Goal: Task Accomplishment & Management: Manage account settings

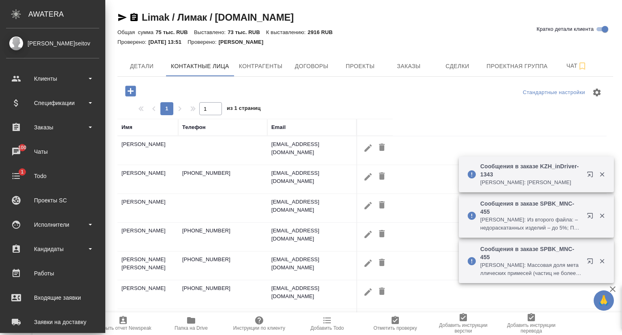
select select "RU"
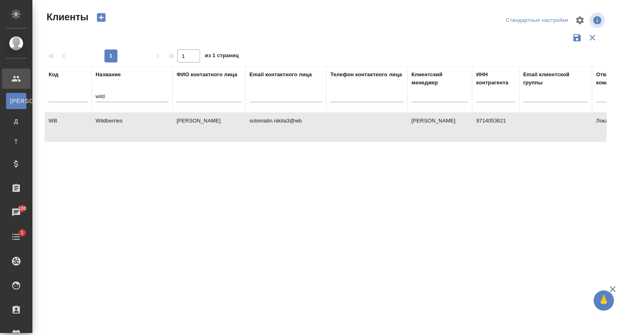
select select "RU"
drag, startPoint x: 104, startPoint y: 98, endPoint x: 87, endPoint y: 101, distance: 17.7
click at [87, 101] on tr "Код Название wild ФИО контактного лица Email контактного лица Телефон контактно…" at bounding box center [351, 89] width 613 height 46
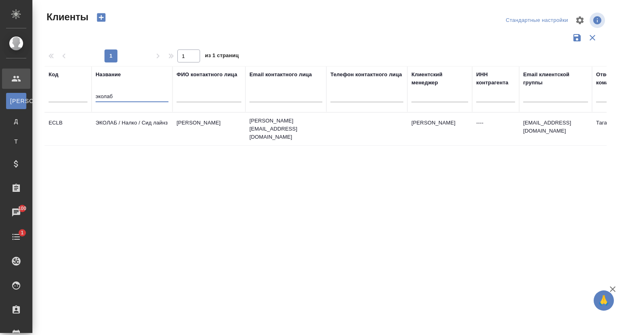
type input "эколаб"
click at [128, 122] on td "ЭКОЛАБ / Налко / Сид лайнз" at bounding box center [132, 129] width 81 height 28
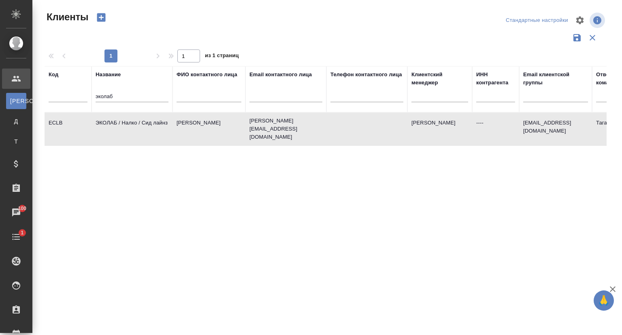
click at [128, 122] on td "ЭКОЛАБ / Налко / Сид лайнз" at bounding box center [132, 129] width 81 height 28
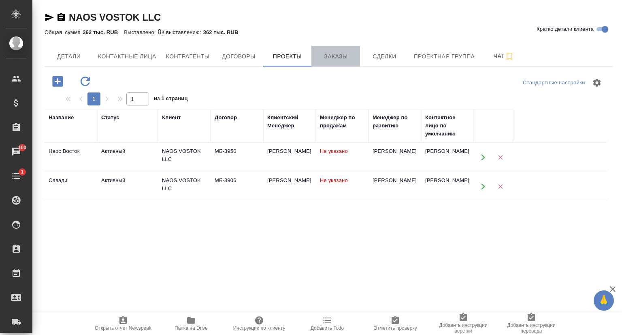
drag, startPoint x: 340, startPoint y: 53, endPoint x: 339, endPoint y: 64, distance: 11.9
click at [340, 53] on span "Заказы" at bounding box center [336, 56] width 39 height 10
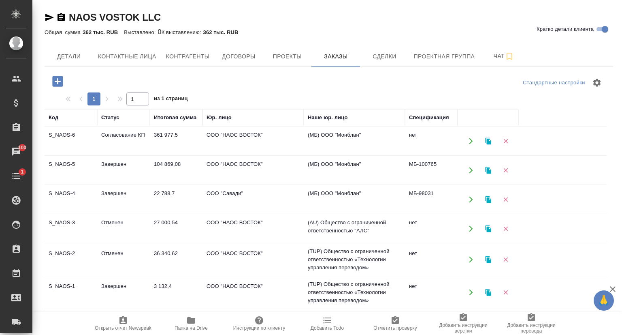
click at [80, 134] on td "S_NAOS-6" at bounding box center [71, 141] width 53 height 28
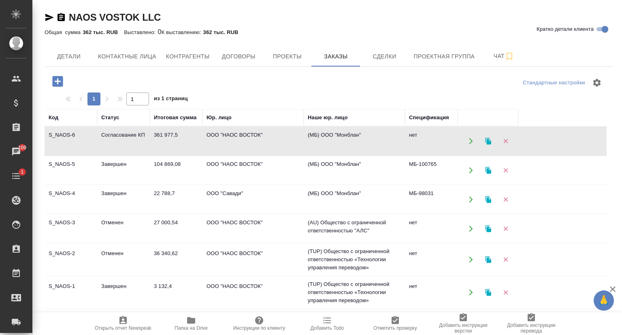
click at [80, 134] on td "S_NAOS-6" at bounding box center [71, 141] width 53 height 28
click at [83, 155] on td "S_NAOS-5" at bounding box center [71, 141] width 53 height 28
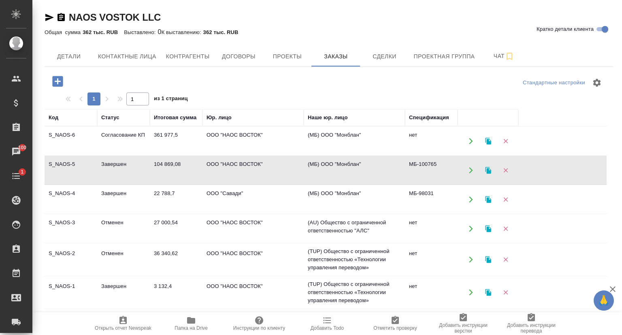
click at [68, 155] on td "S_NAOS-4" at bounding box center [71, 141] width 53 height 28
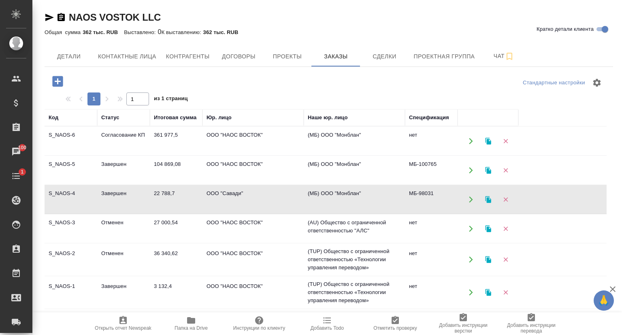
click at [68, 155] on td "S_NAOS-4" at bounding box center [71, 141] width 53 height 28
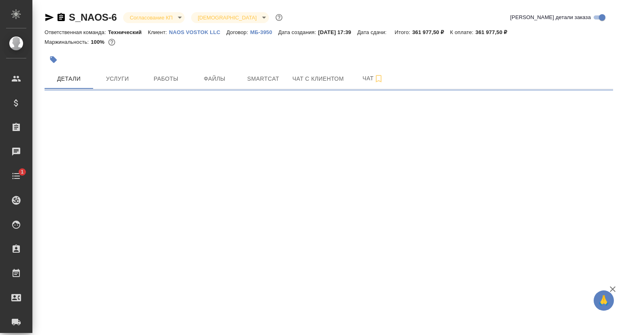
select select "RU"
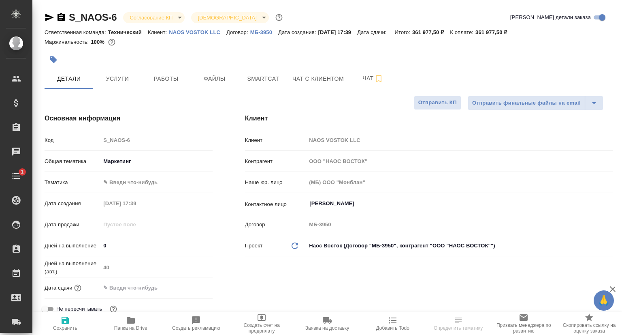
type textarea "x"
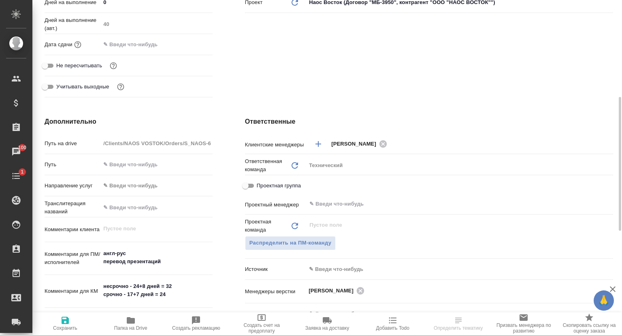
scroll to position [405, 0]
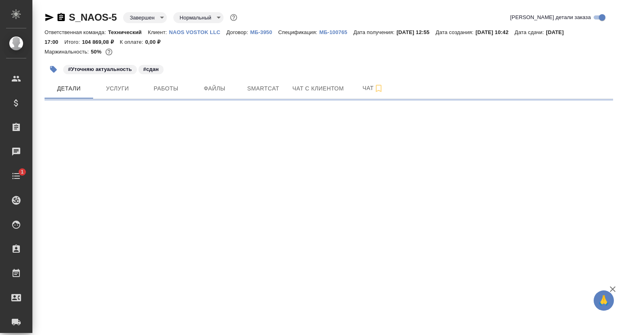
select select "RU"
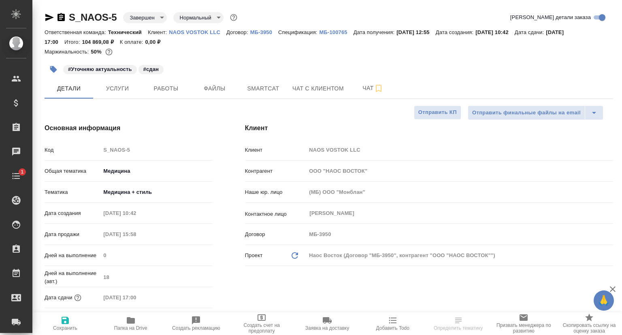
scroll to position [203, 0]
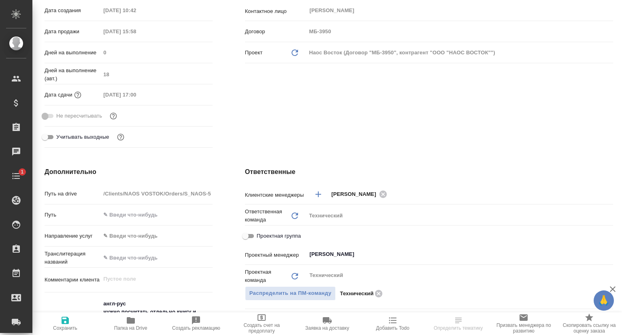
type textarea "x"
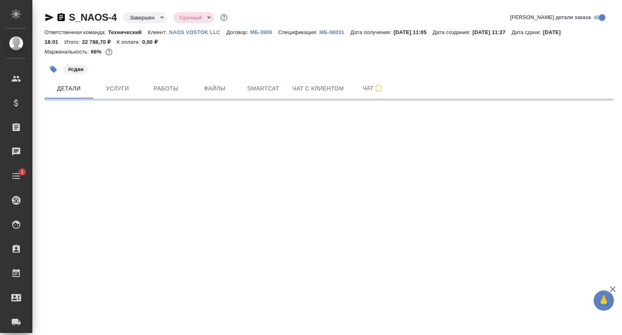
select select "RU"
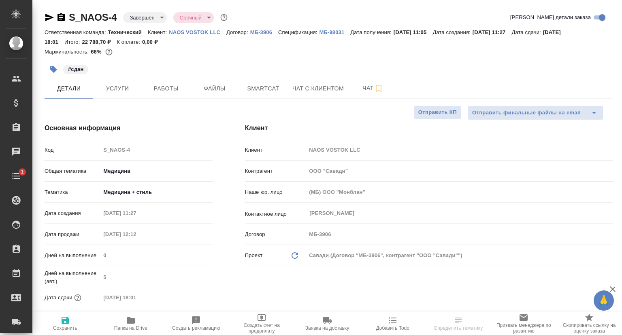
type textarea "x"
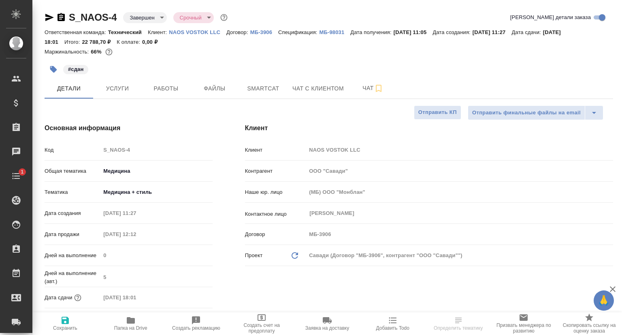
type textarea "x"
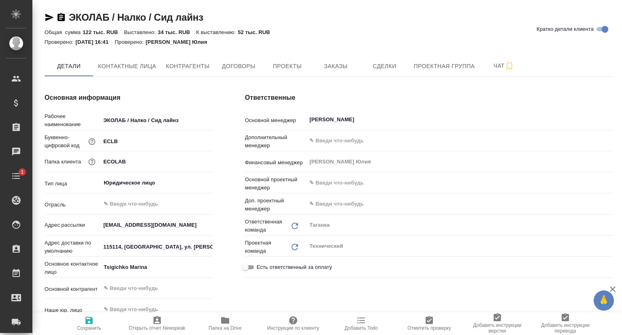
type textarea "x"
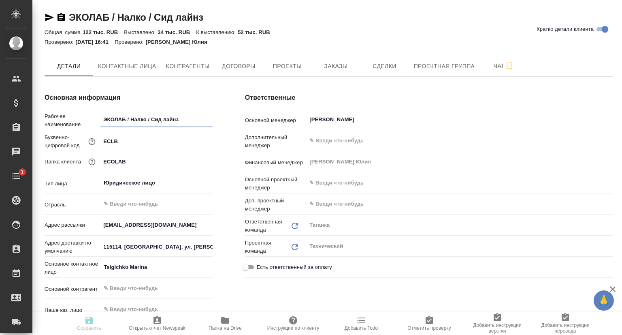
type textarea "x"
drag, startPoint x: 344, startPoint y: 66, endPoint x: 319, endPoint y: 94, distance: 37.4
click at [343, 66] on span "Заказы" at bounding box center [336, 66] width 39 height 10
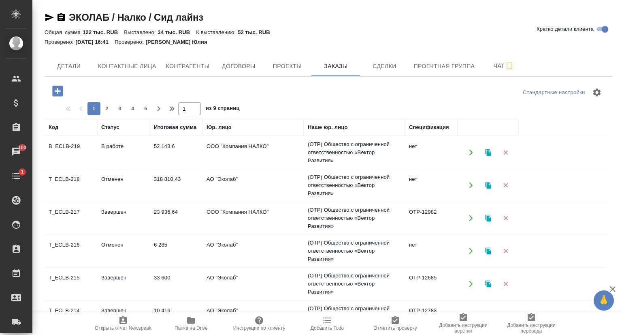
click at [73, 148] on td "B_ECLB-219" at bounding box center [71, 152] width 53 height 28
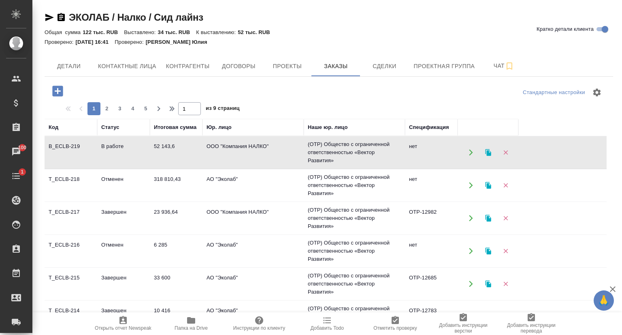
click at [73, 148] on td "B_ECLB-219" at bounding box center [71, 152] width 53 height 28
click at [75, 167] on td "T_ECLB-217" at bounding box center [71, 152] width 53 height 28
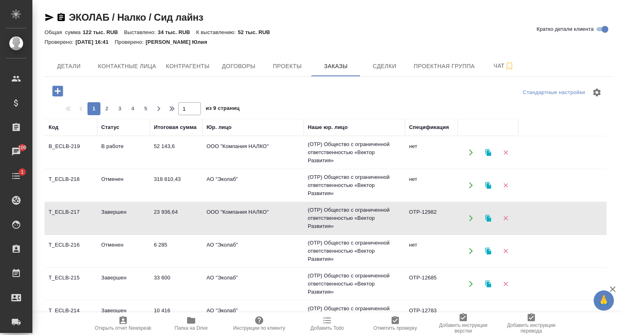
click at [75, 167] on td "T_ECLB-217" at bounding box center [71, 152] width 53 height 28
click at [65, 167] on td "T_ECLB-215" at bounding box center [71, 152] width 53 height 28
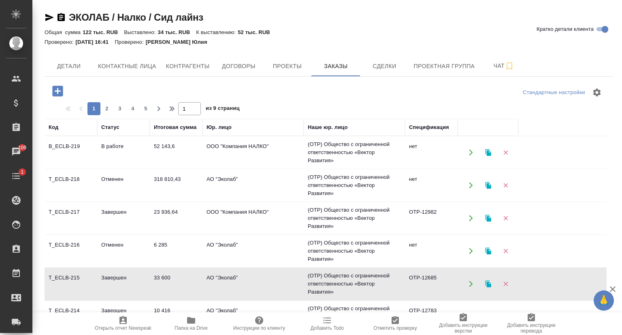
click at [65, 167] on td "T_ECLB-215" at bounding box center [71, 152] width 53 height 28
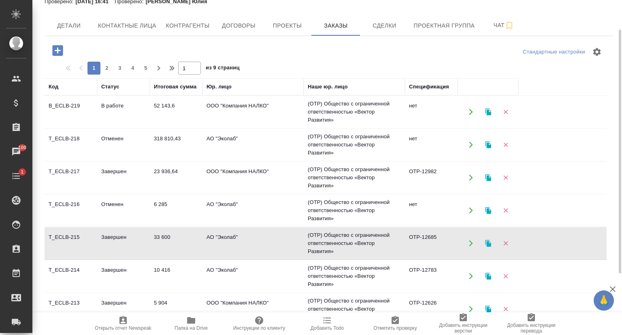
click at [73, 126] on td "T_ECLB-214" at bounding box center [71, 112] width 53 height 28
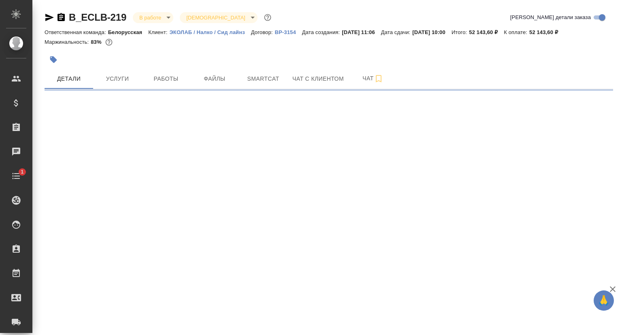
select select "RU"
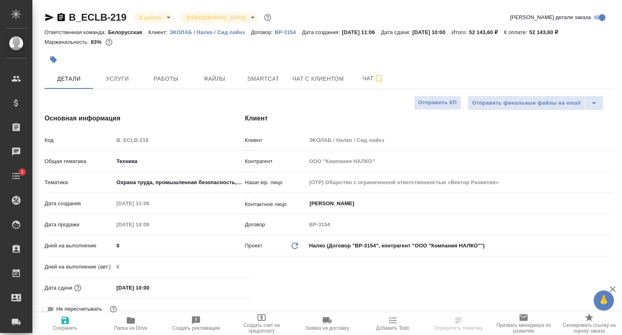
type textarea "x"
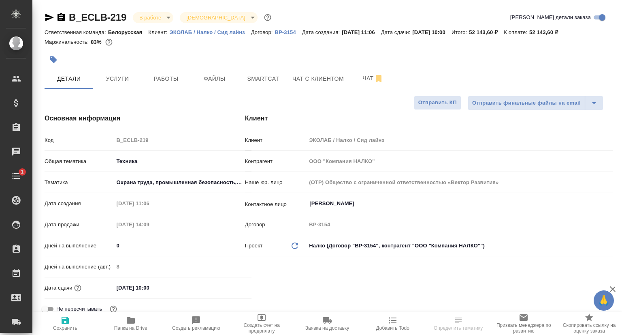
type textarea "x"
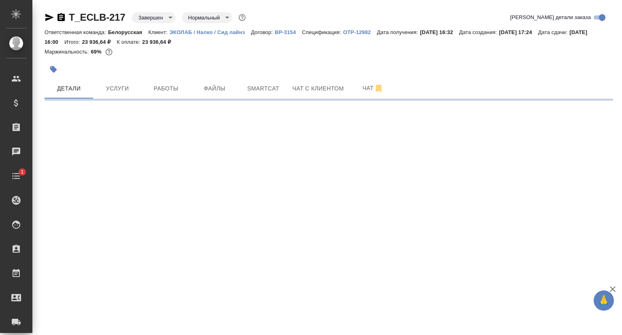
select select "RU"
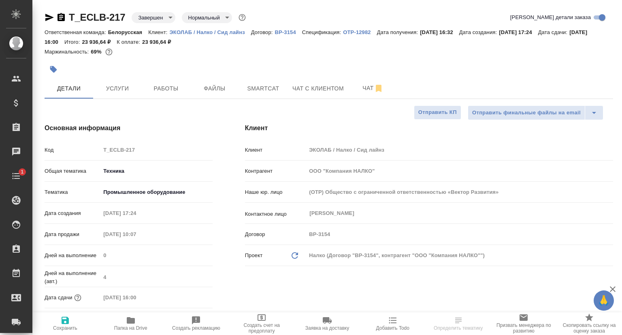
type textarea "x"
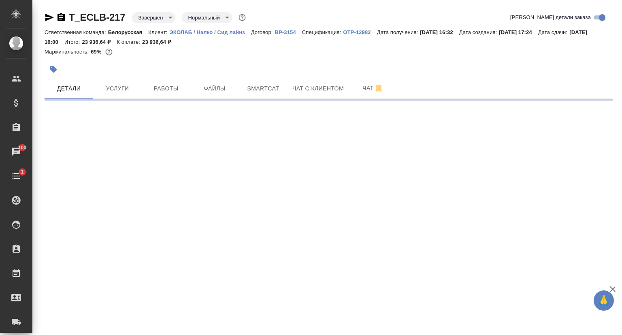
select select "RU"
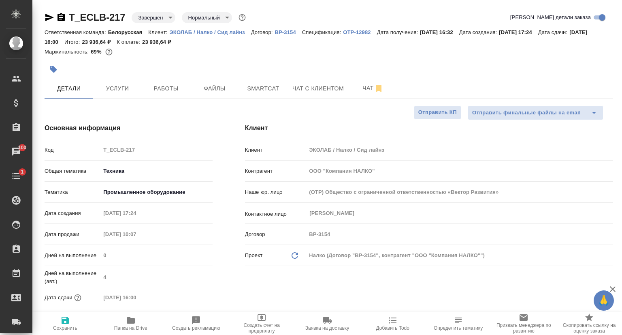
type textarea "x"
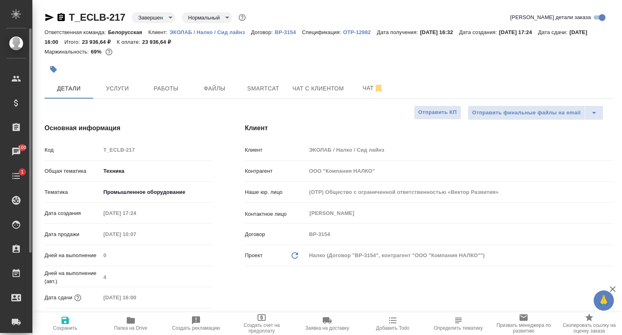
type textarea "x"
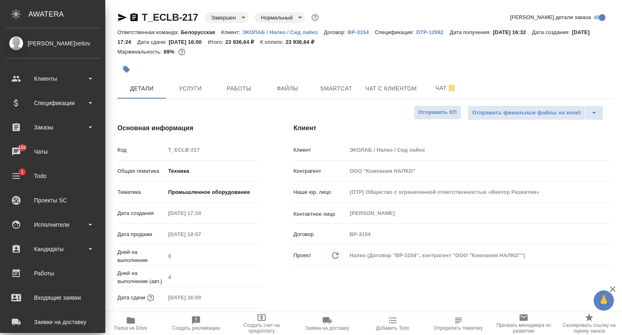
type textarea "x"
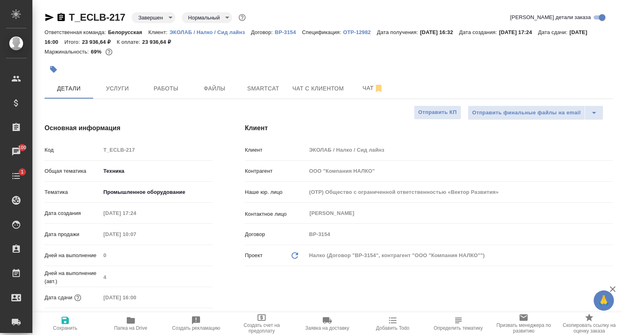
type textarea "x"
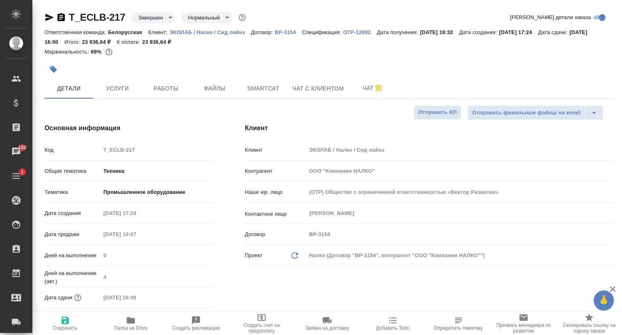
type textarea "x"
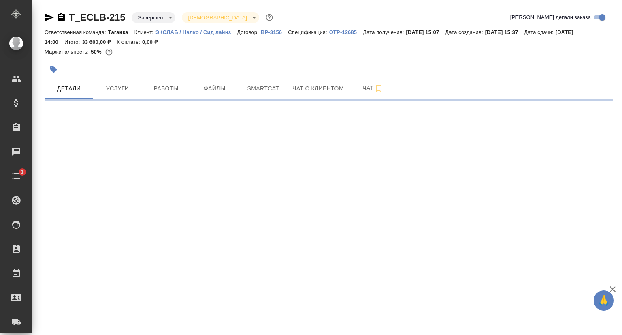
select select "RU"
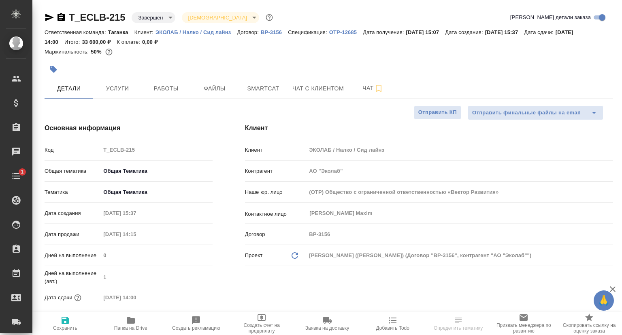
type textarea "x"
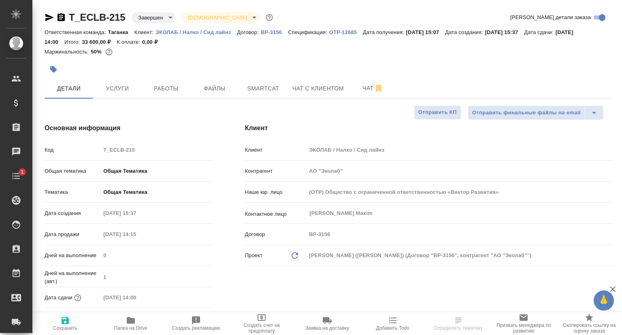
type textarea "x"
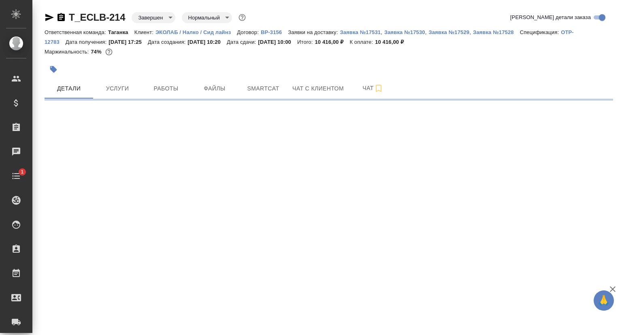
select select "RU"
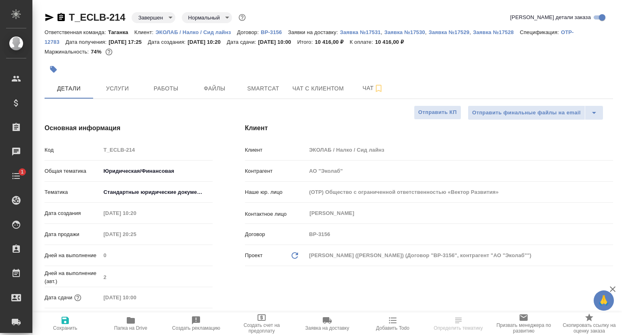
type textarea "x"
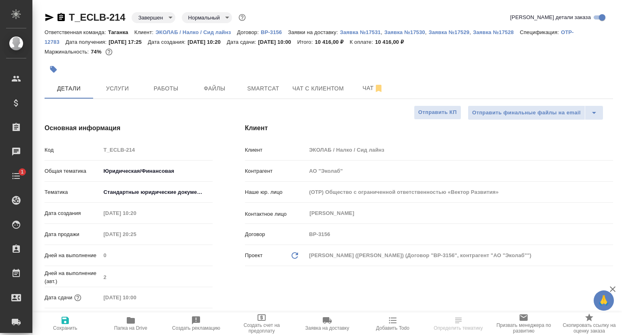
type textarea "x"
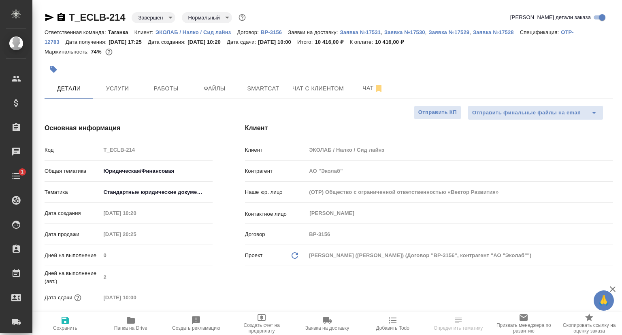
type textarea "x"
